Goal: Transaction & Acquisition: Purchase product/service

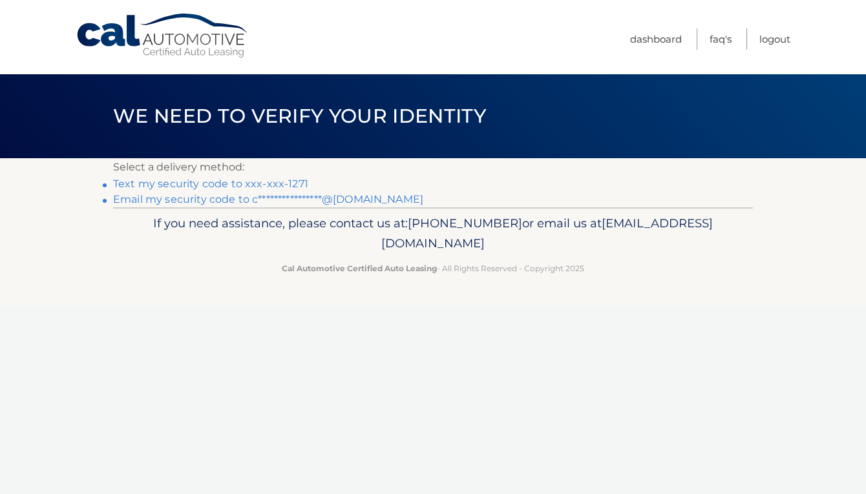
click at [287, 181] on link "Text my security code to xxx-xxx-1271" at bounding box center [210, 184] width 195 height 12
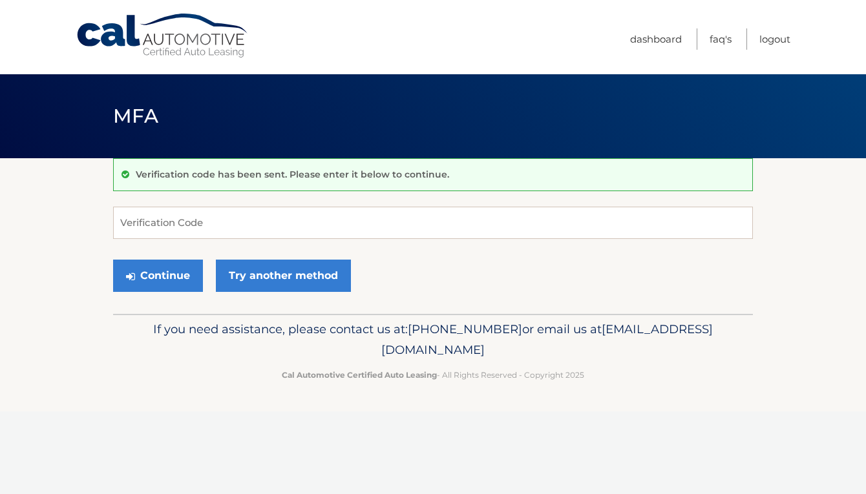
click at [205, 219] on input "Verification Code" at bounding box center [433, 223] width 640 height 32
click at [187, 229] on input "49557317" at bounding box center [433, 223] width 640 height 32
type input "4"
type input "664336"
click at [179, 280] on button "Continue" at bounding box center [158, 276] width 90 height 32
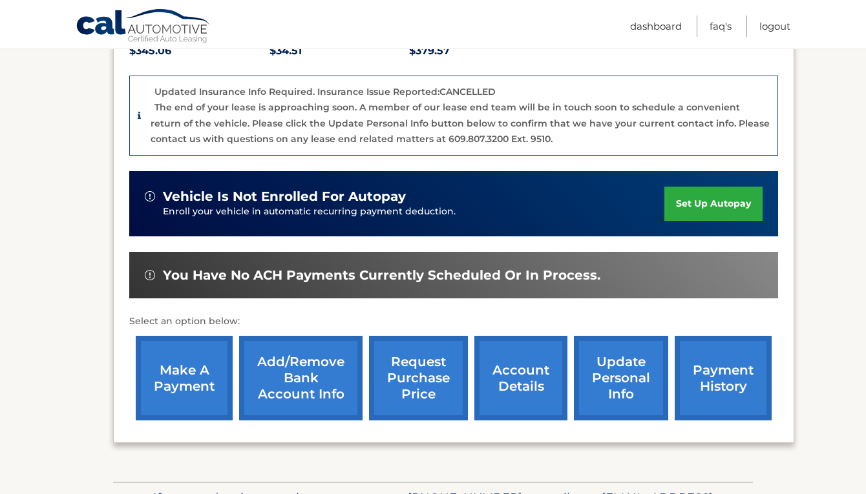
scroll to position [308, 0]
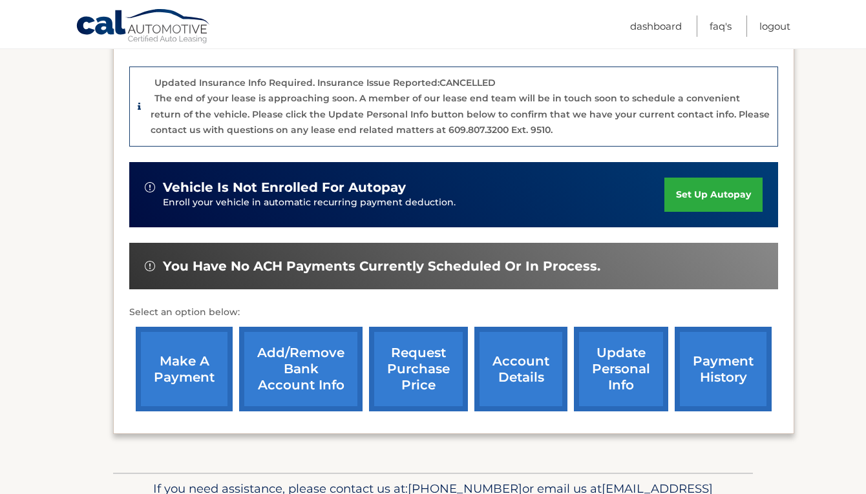
click at [158, 374] on link "make a payment" at bounding box center [184, 369] width 97 height 85
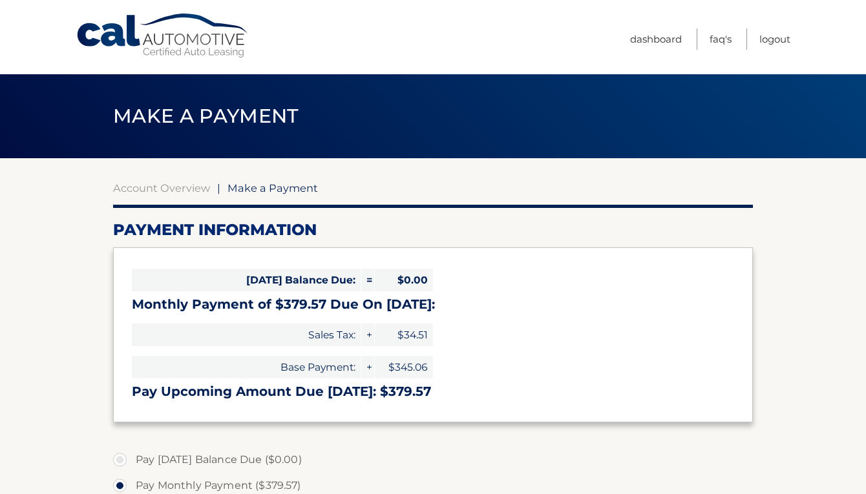
select select "ODdhMGM0NGUtYjU2MC00Y2IzLThjZGEtMGYzYmFlZmJhYTA3"
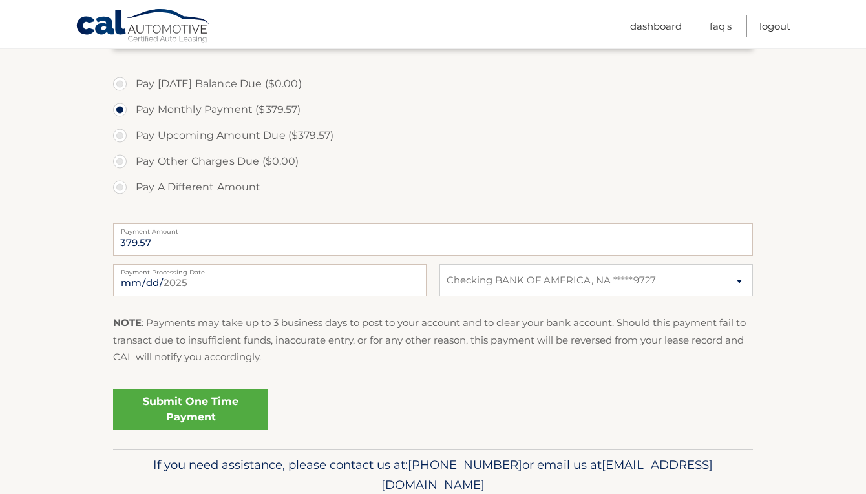
scroll to position [377, 0]
click at [231, 407] on link "Submit One Time Payment" at bounding box center [190, 408] width 155 height 41
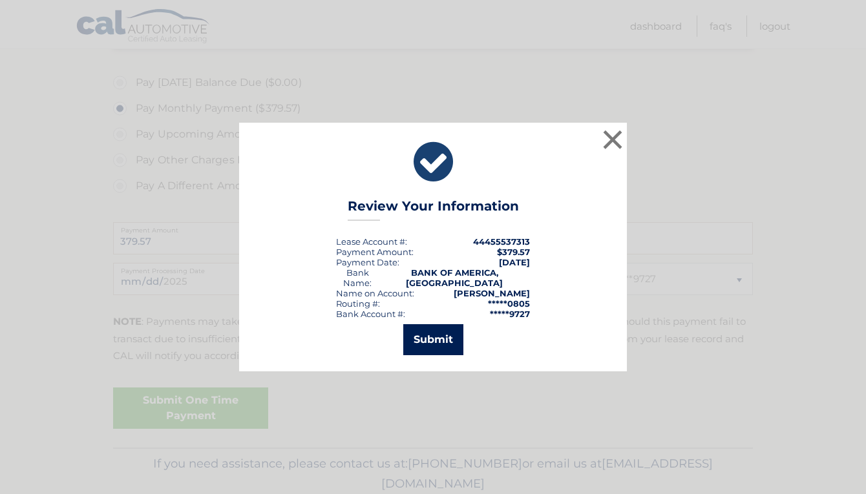
click at [445, 339] on button "Submit" at bounding box center [433, 339] width 60 height 31
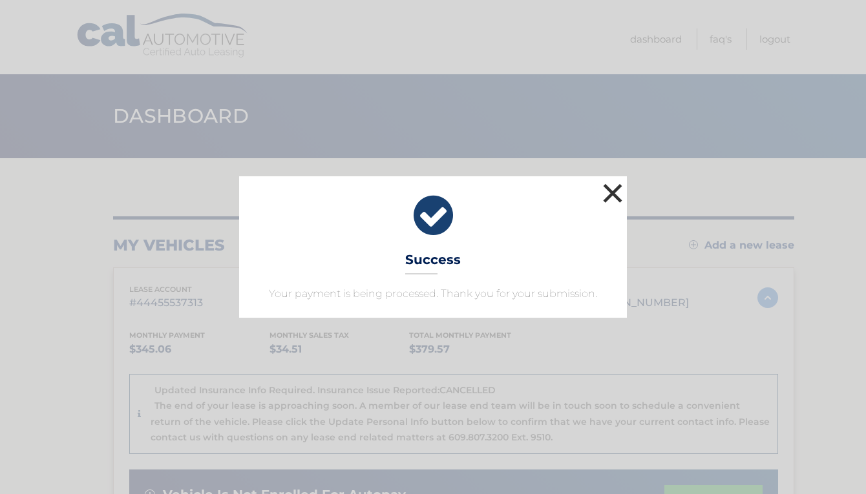
click at [614, 198] on button "×" at bounding box center [613, 193] width 26 height 26
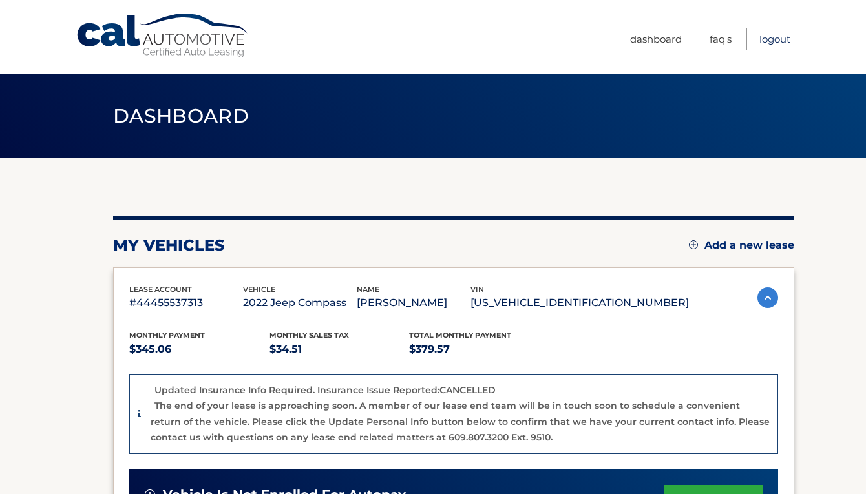
click at [777, 37] on link "Logout" at bounding box center [774, 38] width 31 height 21
